Goal: Navigation & Orientation: Go to known website

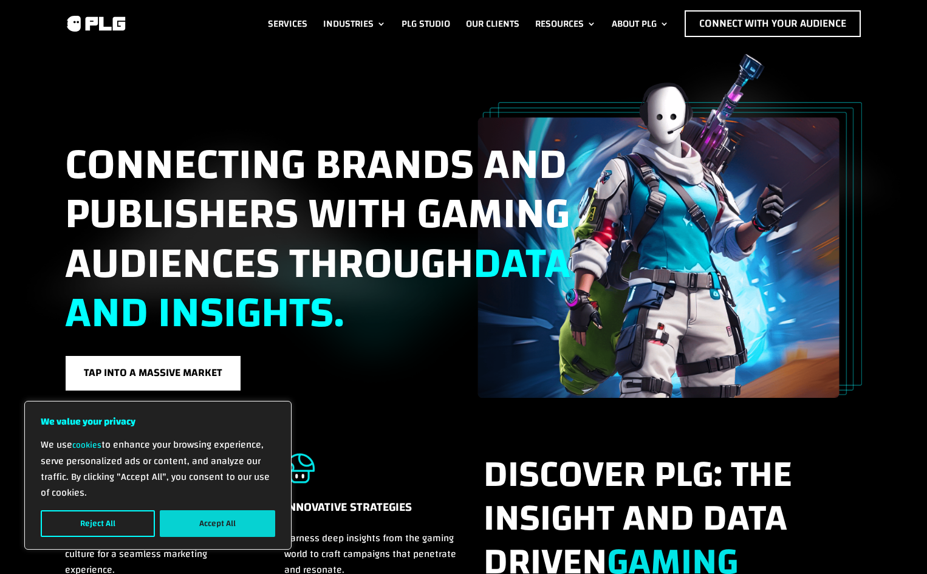
click at [166, 523] on button "Accept All" at bounding box center [217, 523] width 115 height 27
